Goal: Navigation & Orientation: Find specific page/section

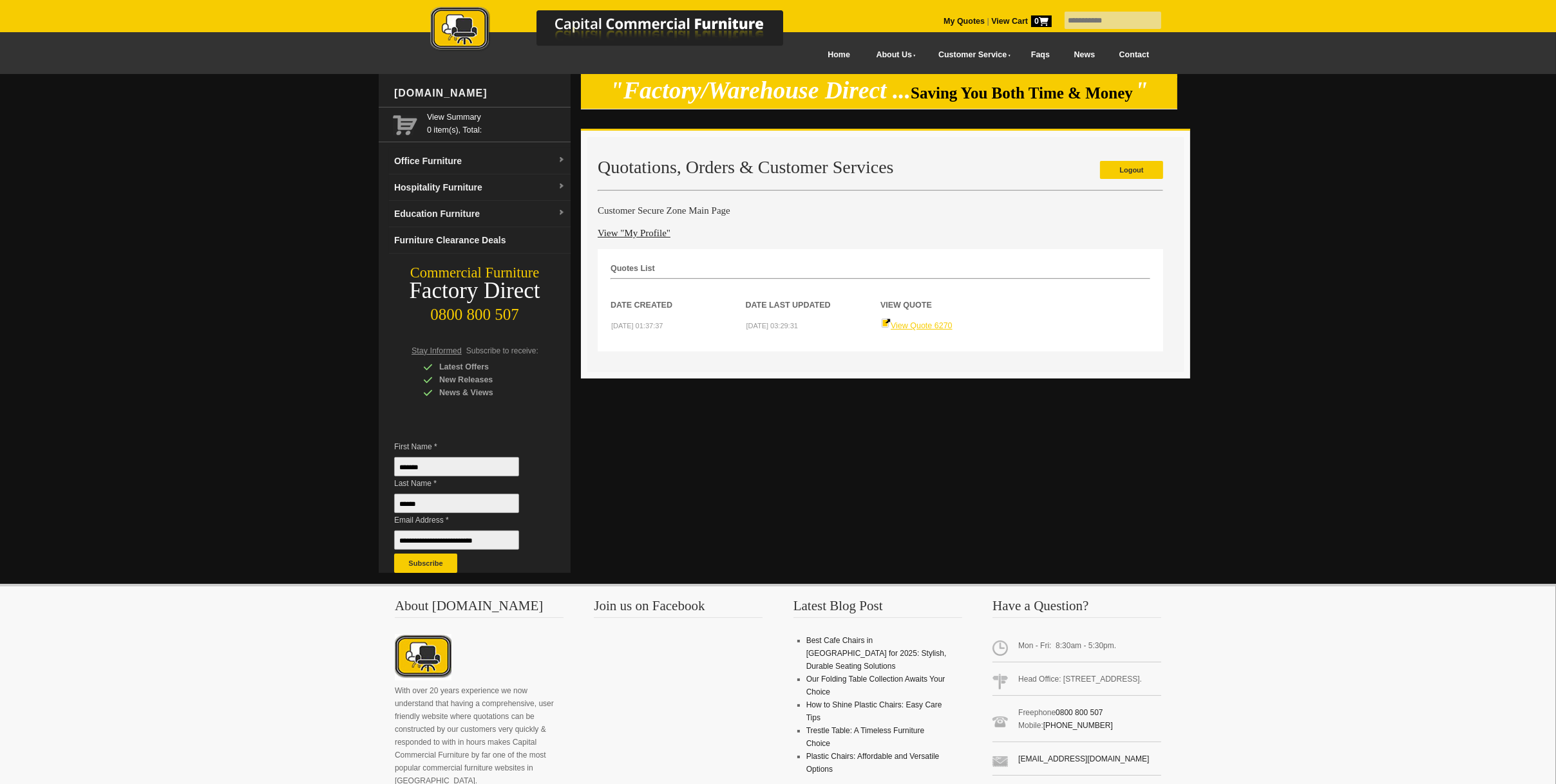
click at [907, 322] on link "View Quote 6270" at bounding box center [916, 326] width 71 height 9
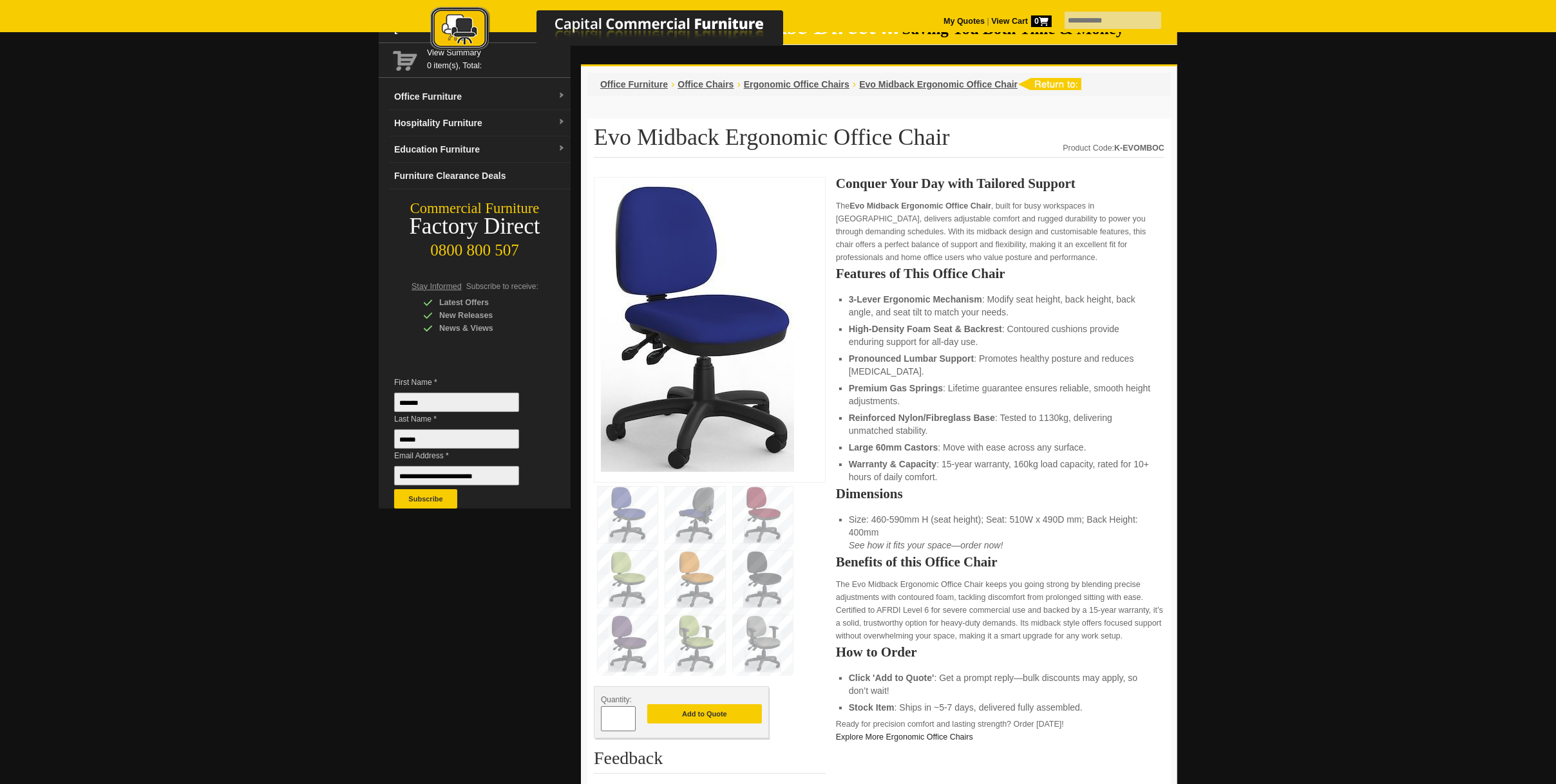
scroll to position [129, 0]
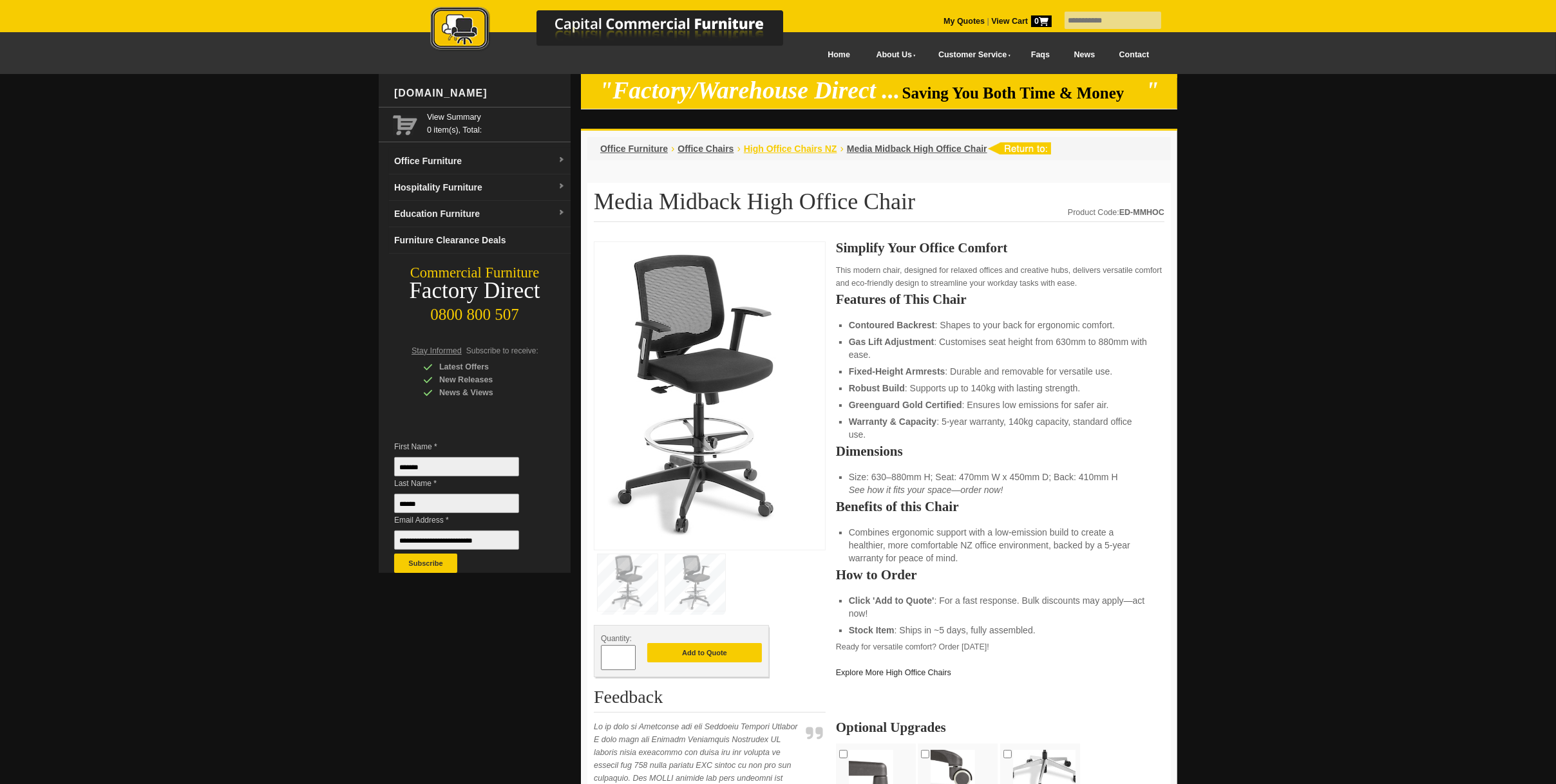
click at [769, 148] on span "High Office Chairs NZ" at bounding box center [790, 148] width 94 height 10
